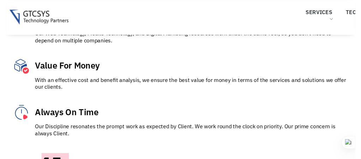
scroll to position [4832, 0]
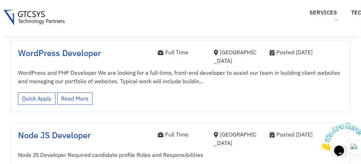
scroll to position [1192, 0]
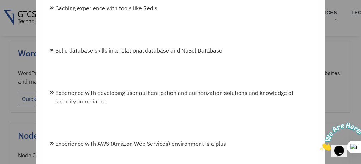
scroll to position [441, 0]
click at [52, 47] on li "Solid database skills in a relational database and NoSql Database" at bounding box center [180, 51] width 260 height 8
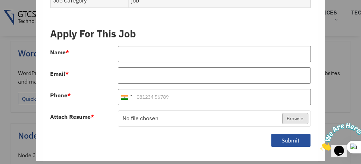
scroll to position [1244, 0]
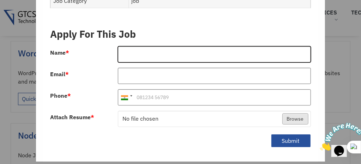
click at [139, 49] on input "Name *" at bounding box center [214, 54] width 192 height 16
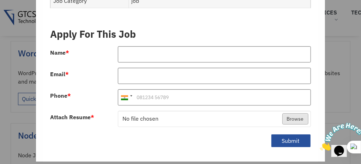
click at [198, 138] on div "Submit" at bounding box center [180, 143] width 271 height 23
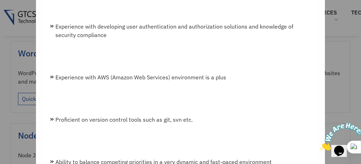
scroll to position [508, 0]
